Goal: Task Accomplishment & Management: Manage account settings

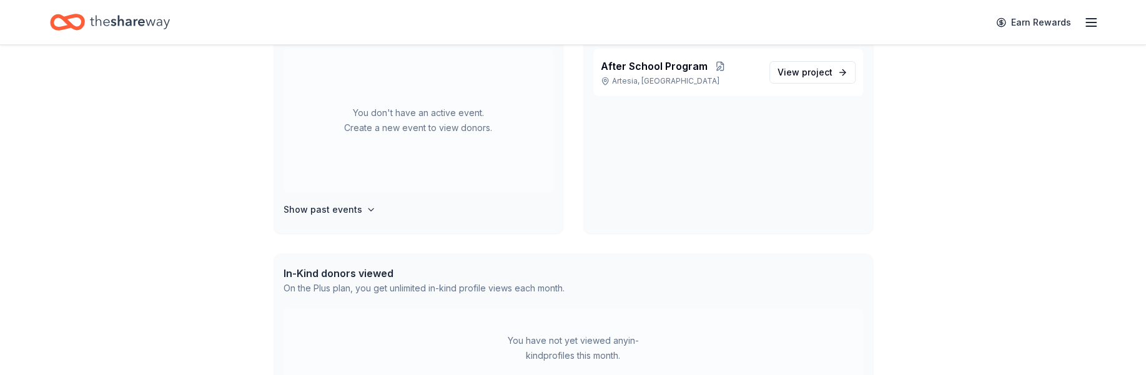
scroll to position [335, 0]
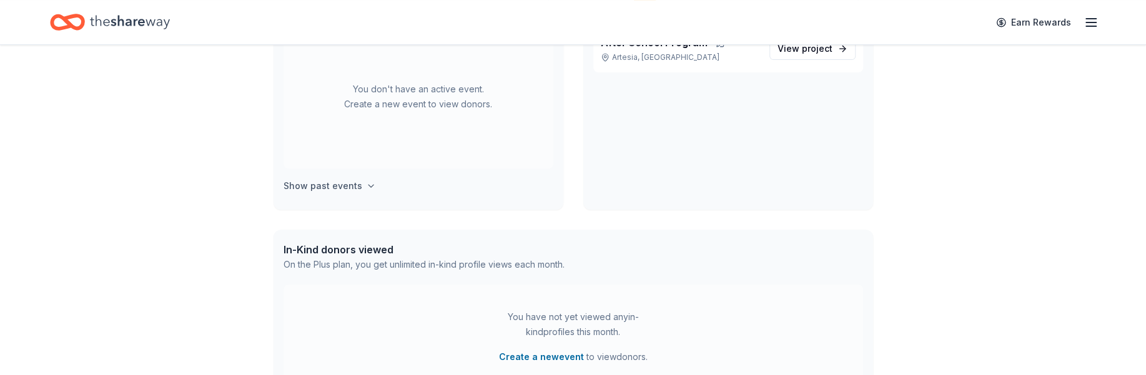
click at [340, 189] on h4 "Show past events" at bounding box center [323, 186] width 79 height 15
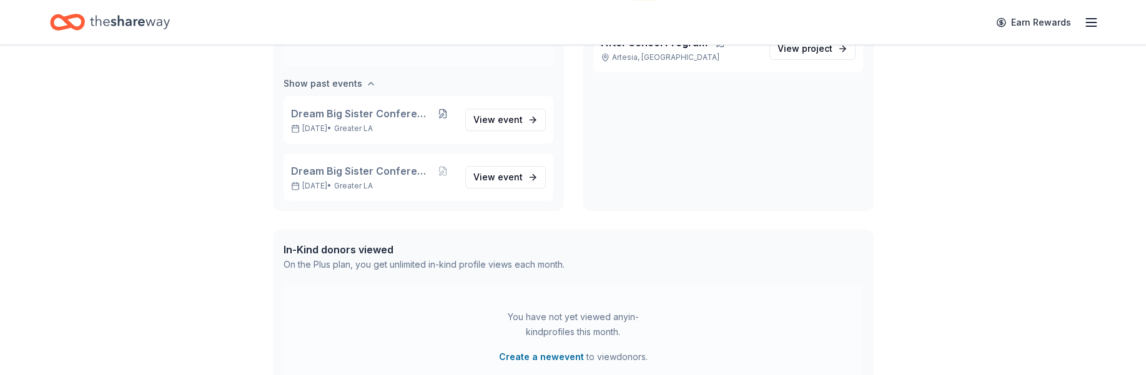
scroll to position [104, 0]
click at [501, 120] on span "event" at bounding box center [510, 118] width 25 height 11
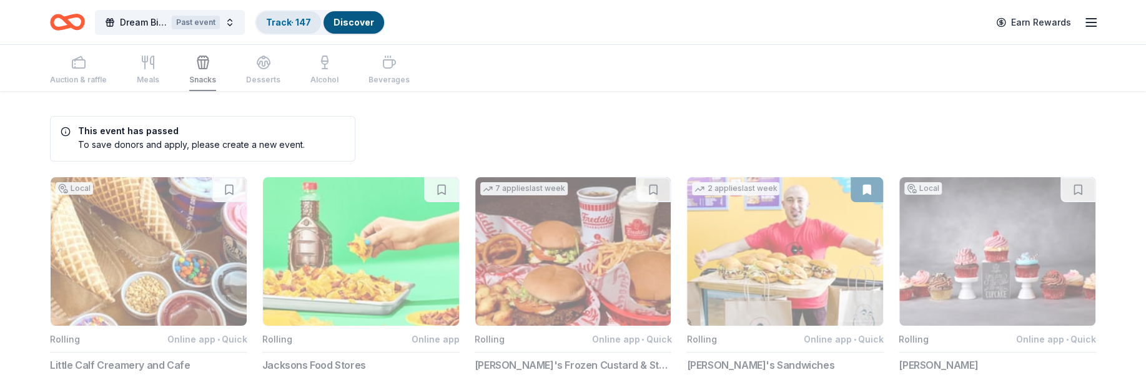
click at [289, 25] on link "Track · 147" at bounding box center [288, 22] width 45 height 11
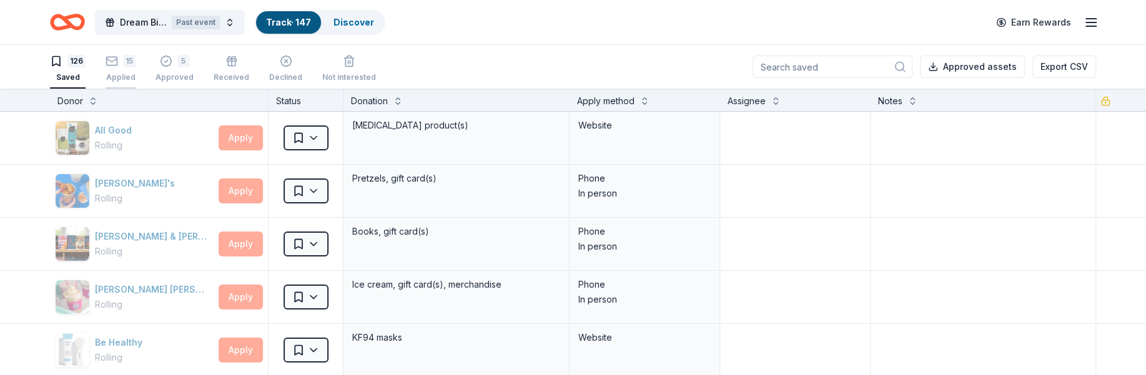
click at [132, 68] on div "15 Applied" at bounding box center [121, 68] width 30 height 27
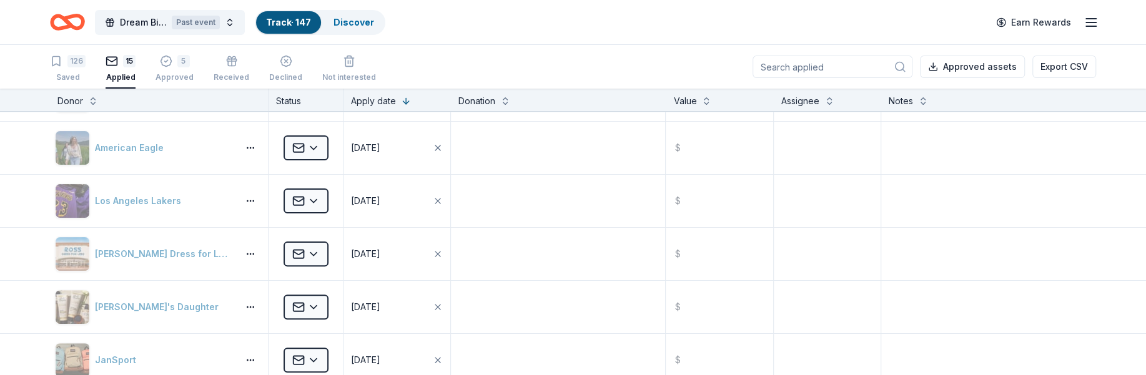
scroll to position [290, 0]
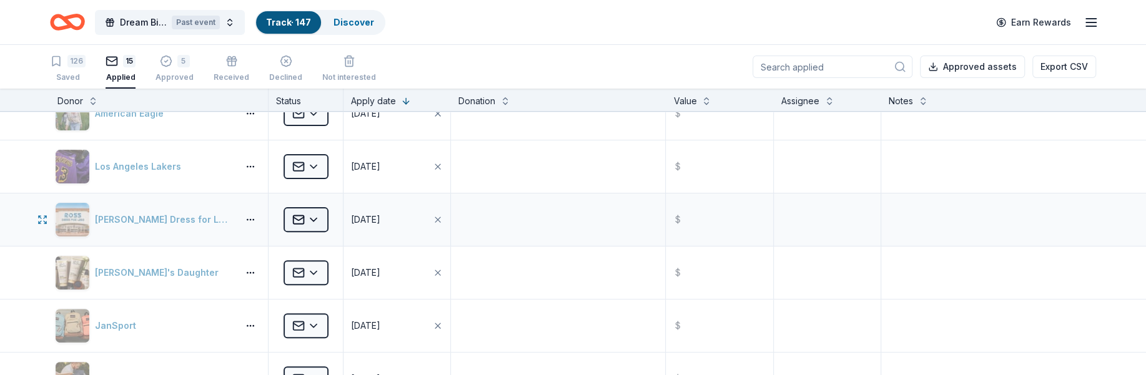
click at [307, 217] on html "Dream Big Sister Conference Past event Track · 147 Discover Earn Rewards 126 Sa…" at bounding box center [573, 187] width 1146 height 375
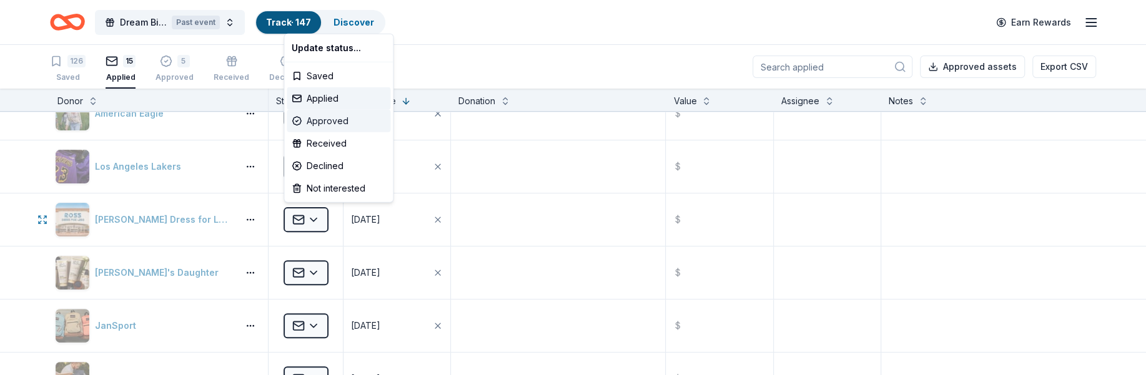
click at [317, 123] on div "Approved" at bounding box center [339, 121] width 104 height 22
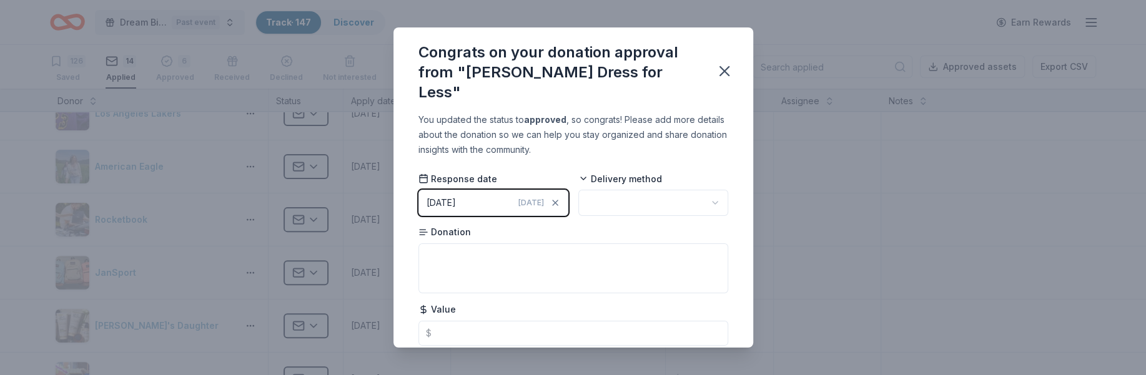
click at [483, 190] on button "[DATE] [DATE]" at bounding box center [494, 203] width 150 height 26
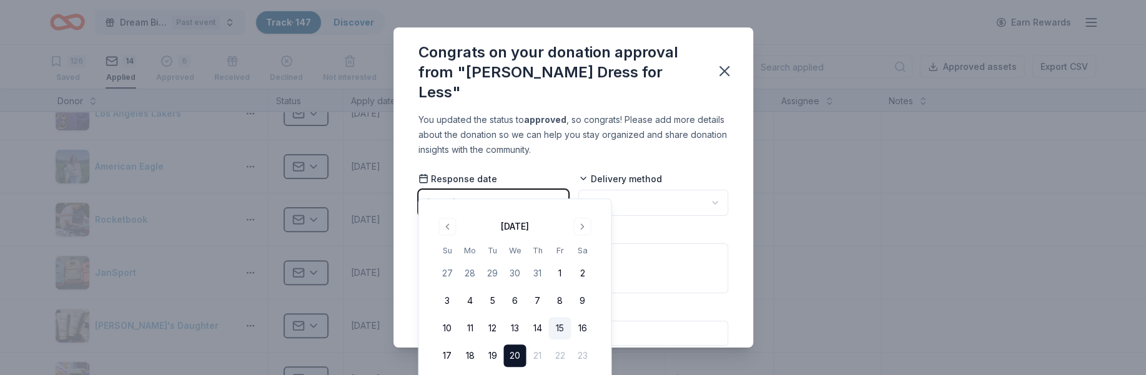
click at [555, 324] on button "15" at bounding box center [559, 328] width 22 height 22
click at [622, 194] on body "Dream Big Sister Conference Past event Track · 147 Discover Earn Rewards 126 Sa…" at bounding box center [573, 187] width 1146 height 375
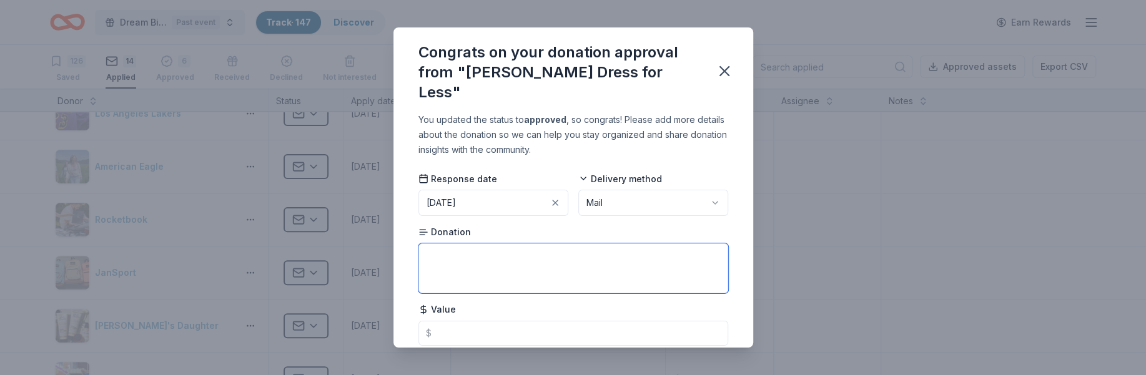
click at [527, 244] on textarea at bounding box center [574, 269] width 310 height 50
type textarea "r"
type textarea "[PERSON_NAME] & DD'S GIFT CARDS"
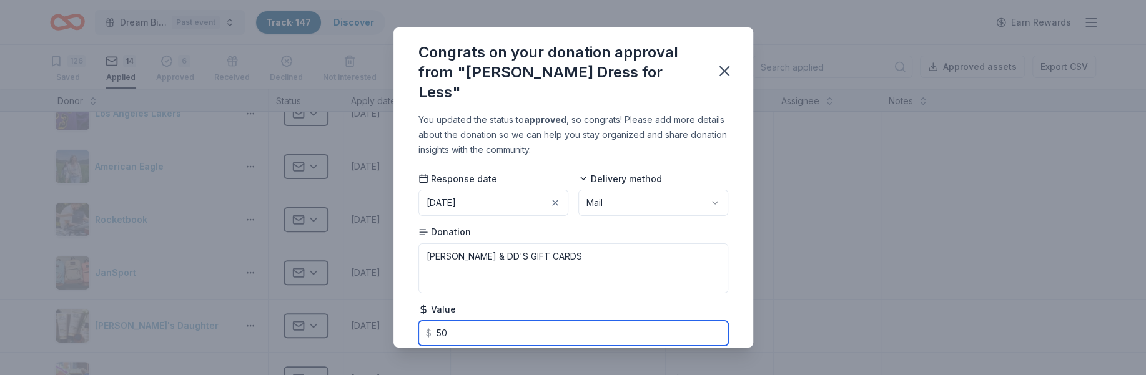
type input "500"
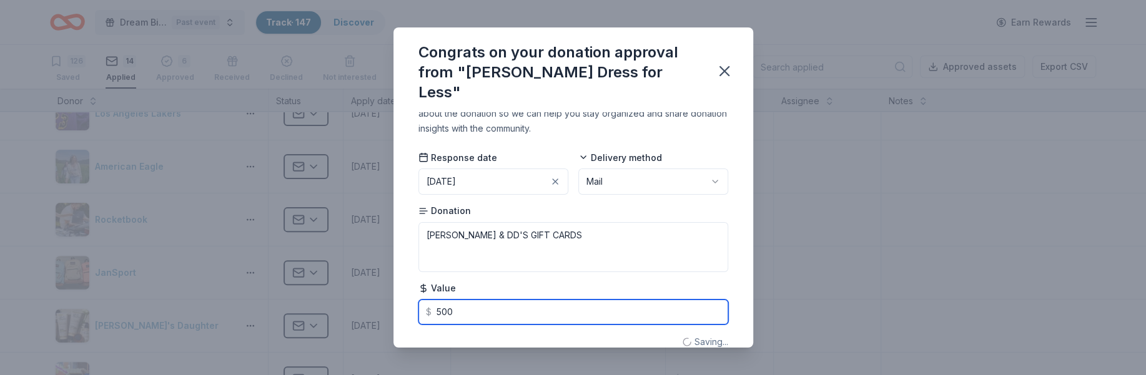
type textarea "[PERSON_NAME] & DD'S GIFT CAR"
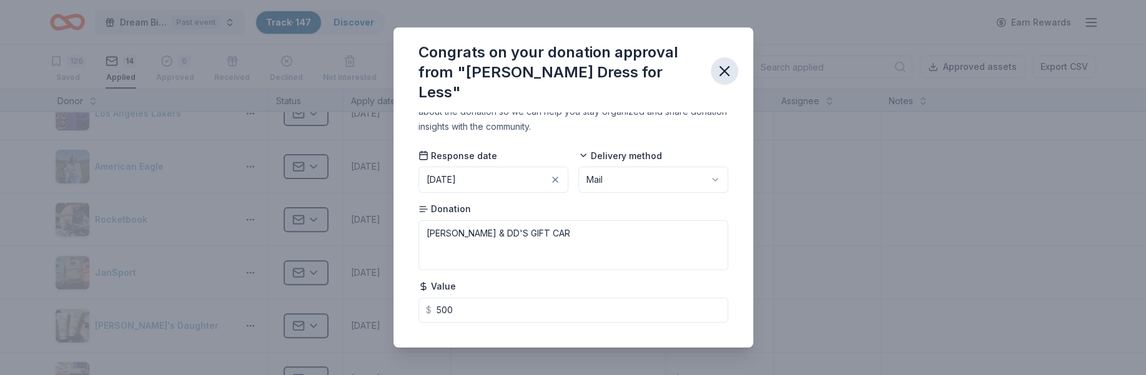
type input "500.00"
click at [721, 67] on icon "button" at bounding box center [724, 70] width 17 height 17
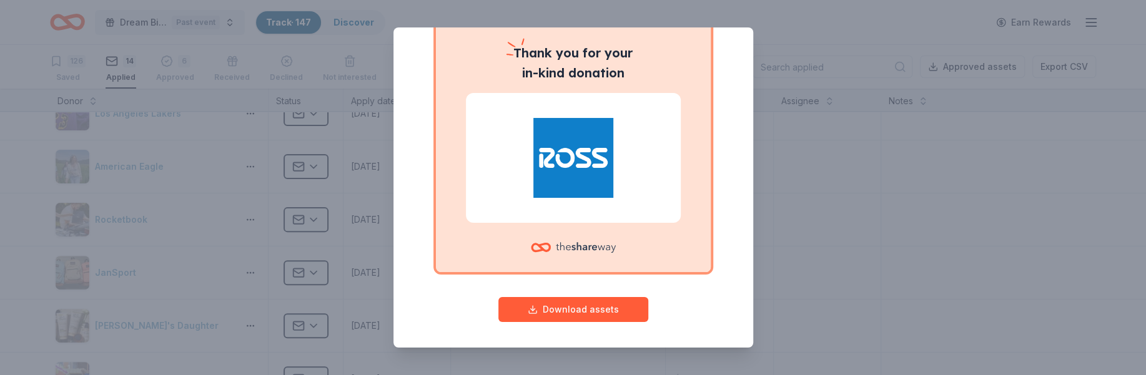
scroll to position [107, 0]
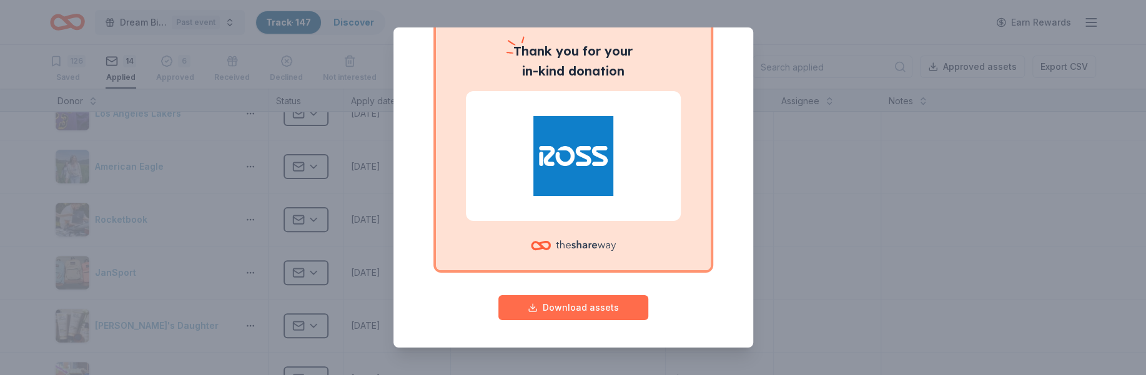
click at [583, 303] on button "Download assets" at bounding box center [573, 307] width 150 height 25
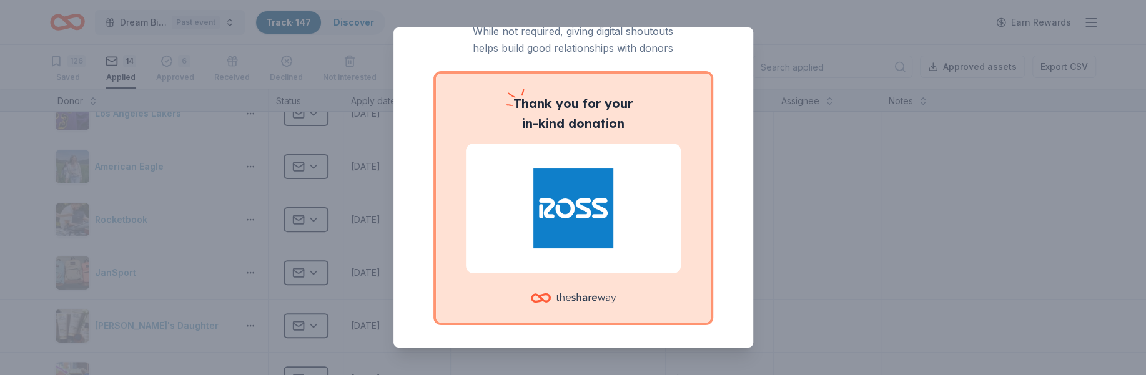
scroll to position [0, 0]
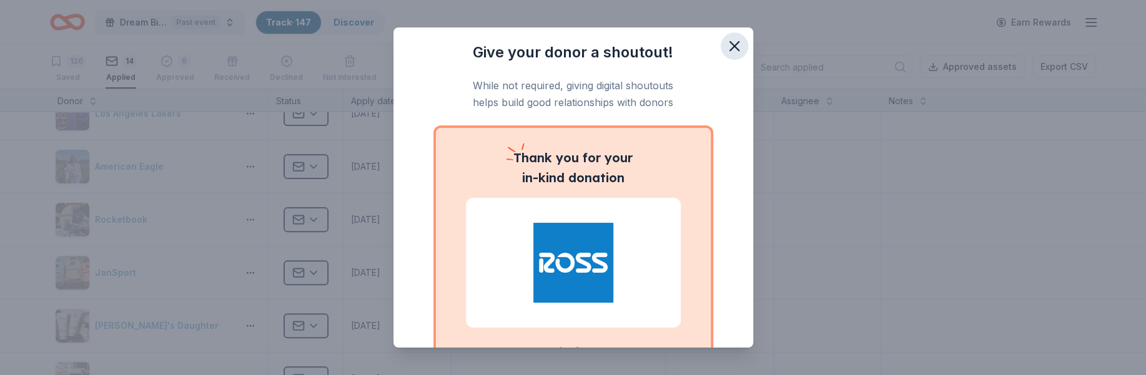
click at [735, 45] on icon "button" at bounding box center [734, 46] width 9 height 9
